Goal: Find contact information: Find contact information

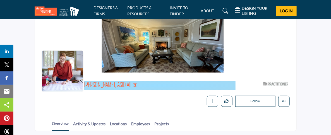
scroll to position [28, 0]
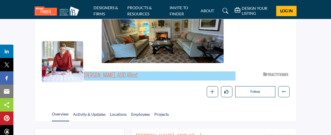
click at [113, 73] on span "[PERSON_NAME], ASID Allied" at bounding box center [160, 75] width 152 height 9
click at [118, 74] on span "[PERSON_NAME], ASID Allied" at bounding box center [160, 75] width 152 height 9
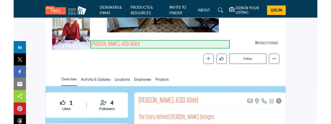
scroll to position [84, 0]
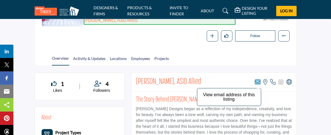
click at [258, 81] on icon at bounding box center [258, 82] width 6 height 6
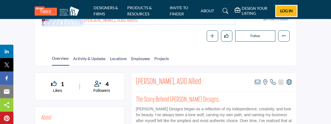
click at [287, 8] on span "Log In" at bounding box center [286, 10] width 13 height 5
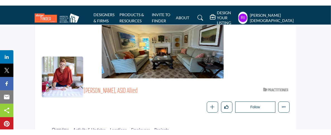
scroll to position [28, 0]
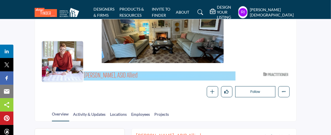
click at [114, 74] on span "[PERSON_NAME], ASID Allied" at bounding box center [160, 75] width 152 height 9
click at [116, 75] on span "[PERSON_NAME], ASID Allied" at bounding box center [160, 75] width 152 height 9
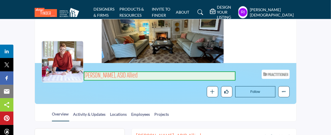
scroll to position [56, 0]
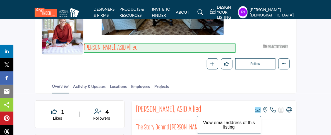
click at [258, 110] on icon at bounding box center [258, 110] width 6 height 6
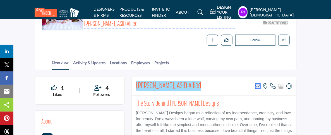
scroll to position [70, 0]
